Goal: Task Accomplishment & Management: Manage account settings

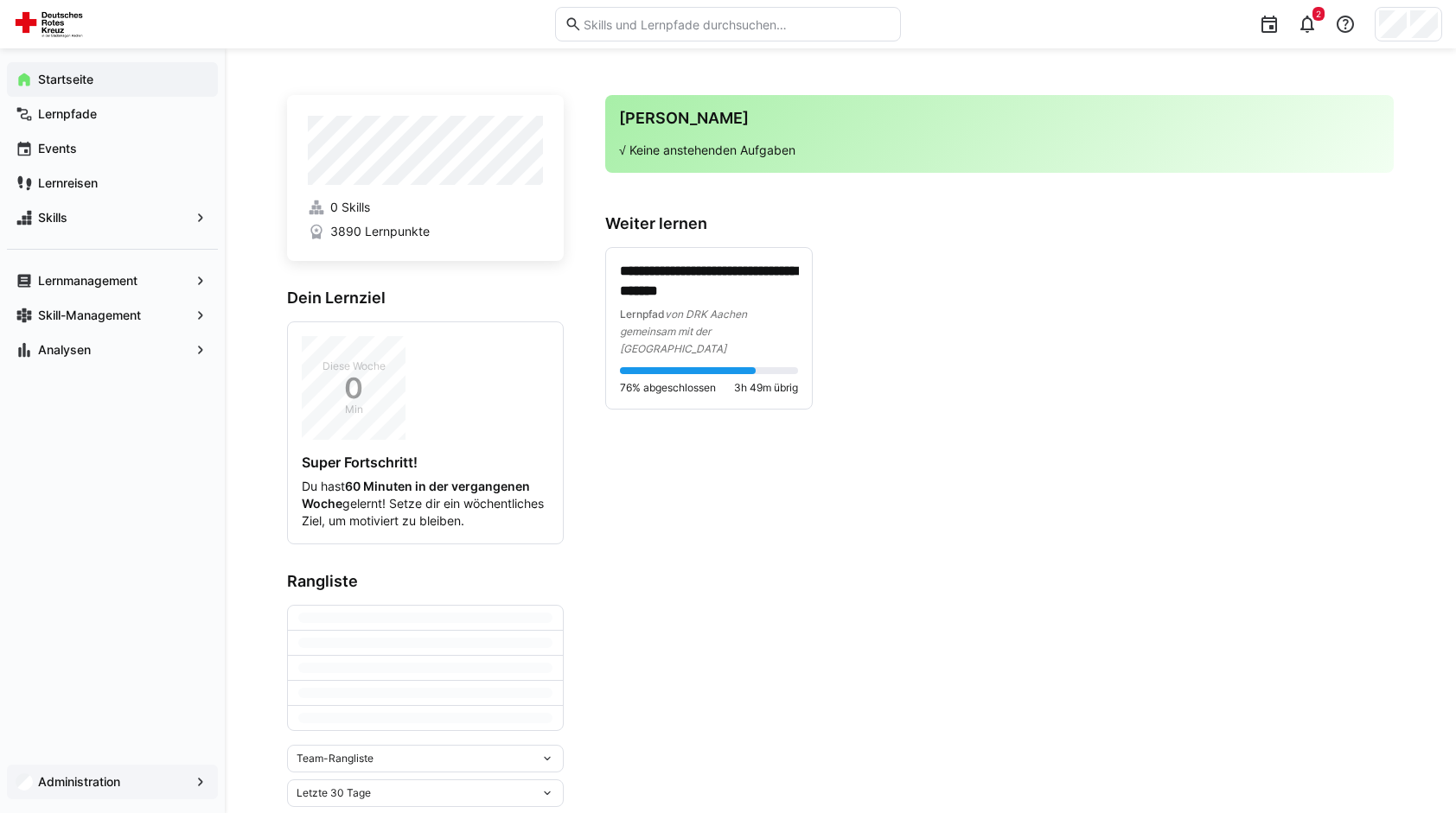
click at [118, 794] on div "Administration" at bounding box center [112, 782] width 211 height 35
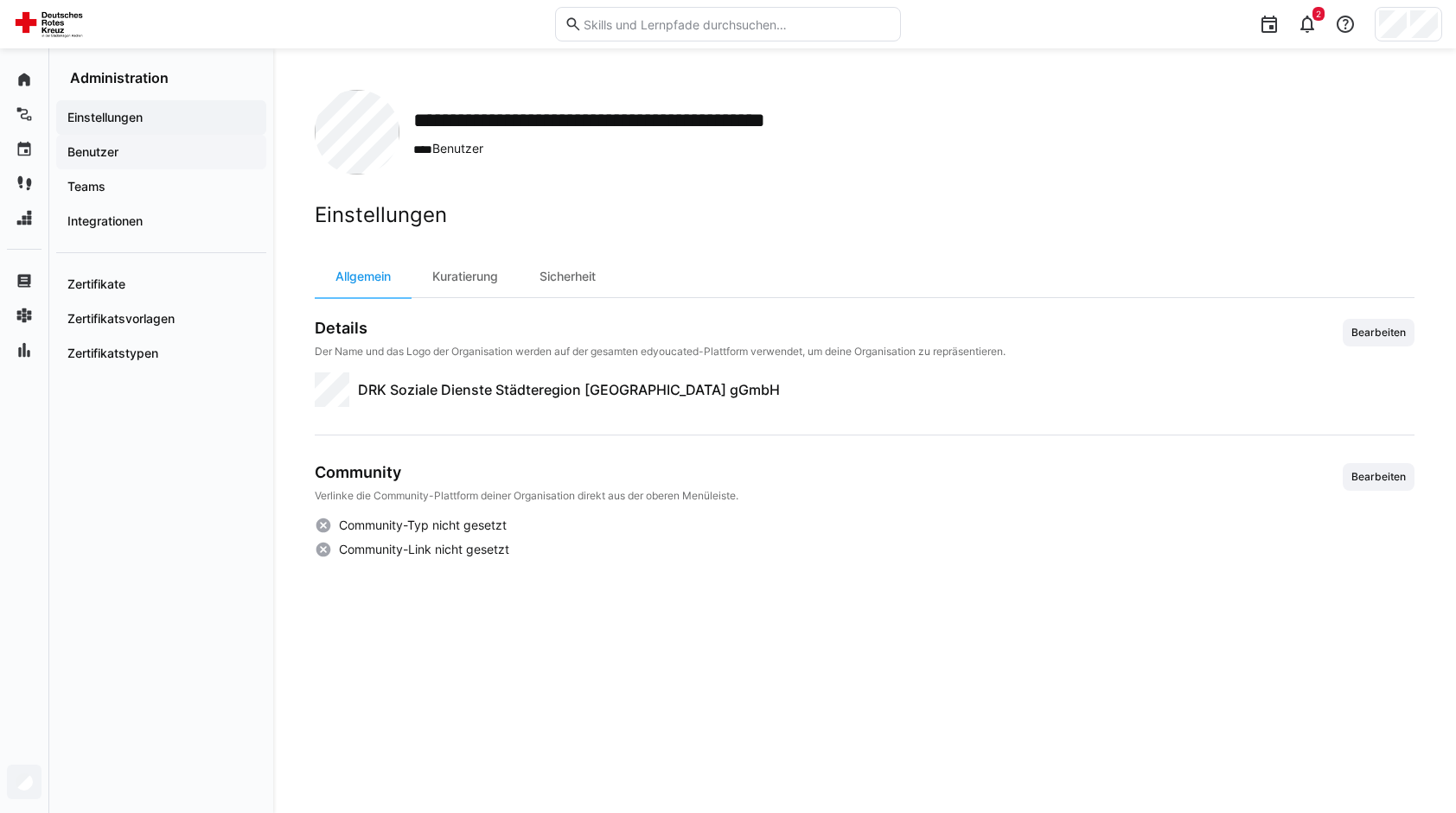
click at [192, 152] on span "Benutzer" at bounding box center [161, 151] width 193 height 17
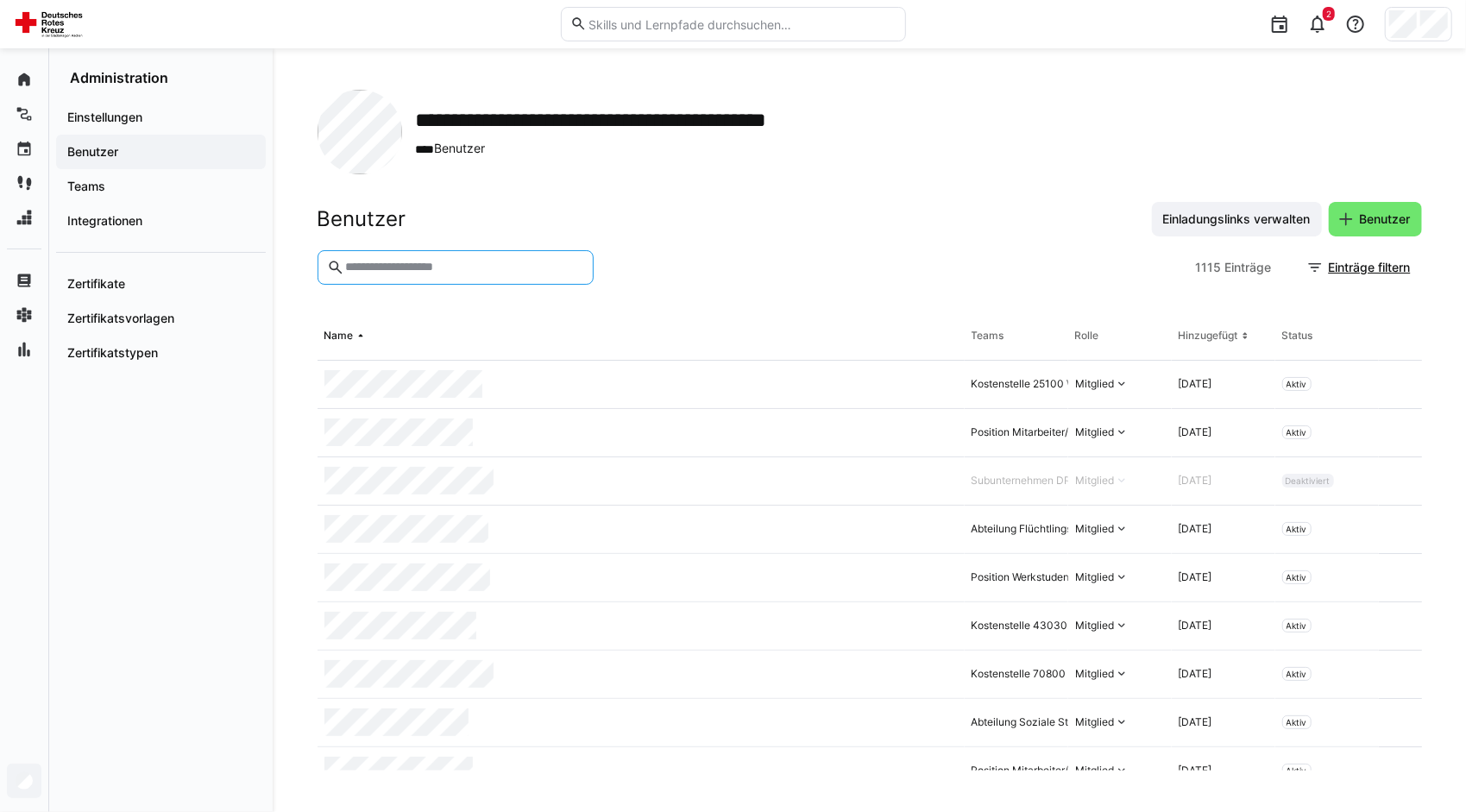
click at [516, 260] on input "text" at bounding box center [464, 267] width 240 height 15
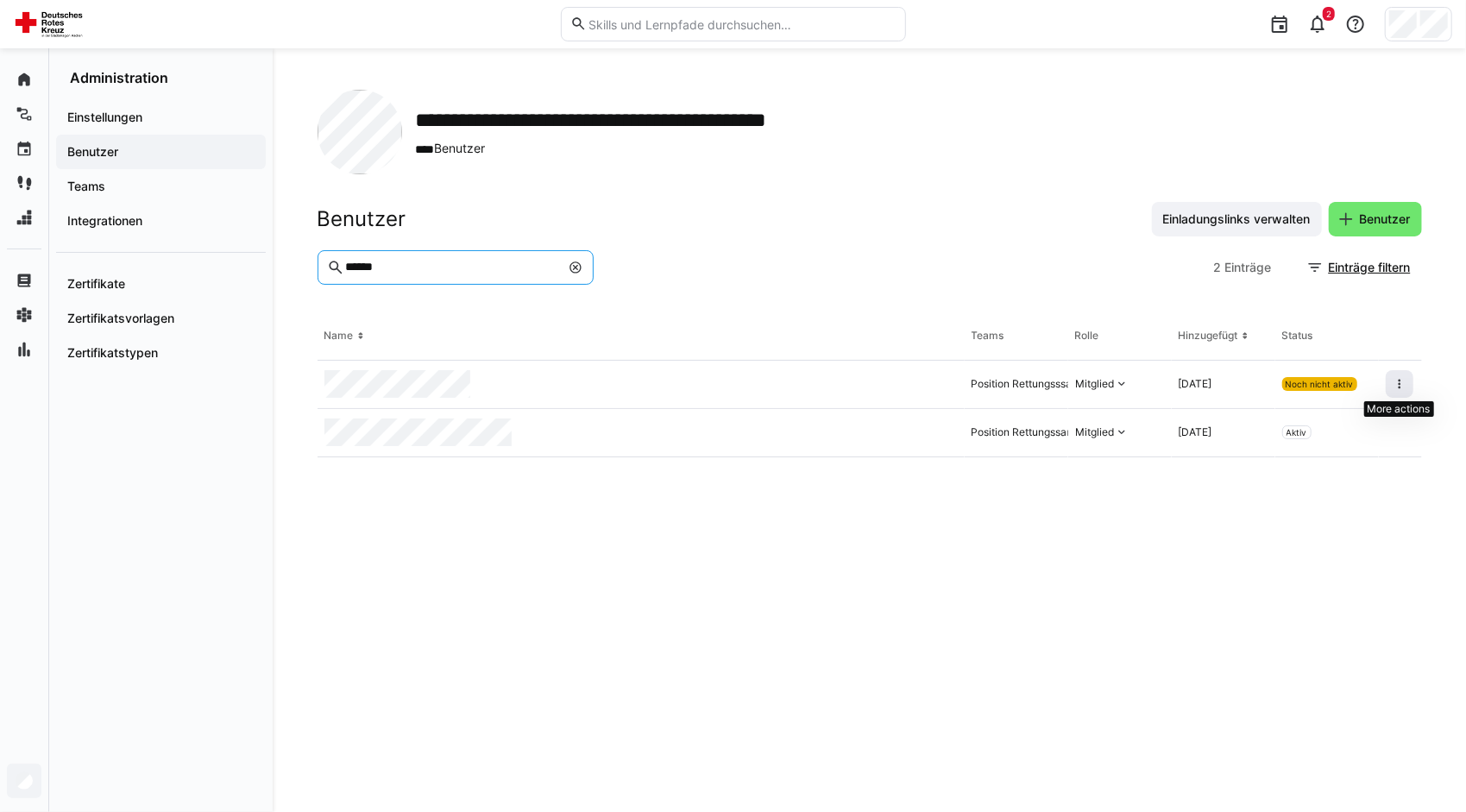
type input "******"
click at [1395, 378] on eds-icon at bounding box center [1400, 384] width 14 height 14
click at [837, 564] on eds-table "Name Teams Rolle Hinzugefügt Status Position Rettungsssanitäter/in, Subunterneh…" at bounding box center [869, 542] width 1104 height 458
